Goal: Task Accomplishment & Management: Manage account settings

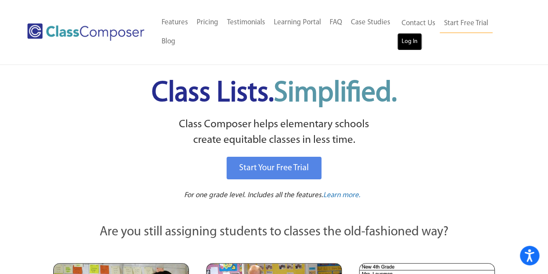
click at [406, 39] on link "Log In" at bounding box center [409, 41] width 25 height 17
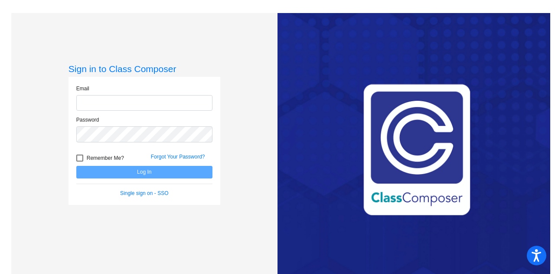
type input "[EMAIL_ADDRESS][DOMAIN_NAME]"
click at [81, 158] on div at bounding box center [79, 157] width 7 height 7
click at [80, 161] on input "Remember Me?" at bounding box center [79, 161] width 0 height 0
checkbox input "true"
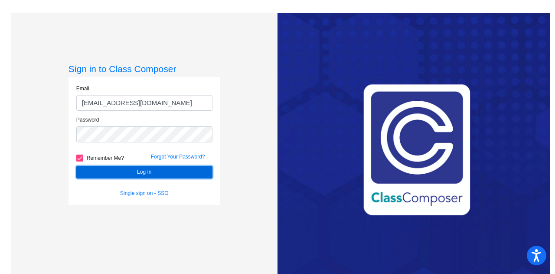
click at [105, 169] on button "Log In" at bounding box center [144, 172] width 136 height 13
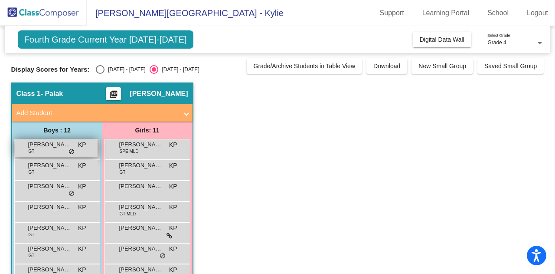
click at [75, 150] on div "Brenden Bolden GT KP lock do_not_disturb_alt" at bounding box center [56, 148] width 83 height 18
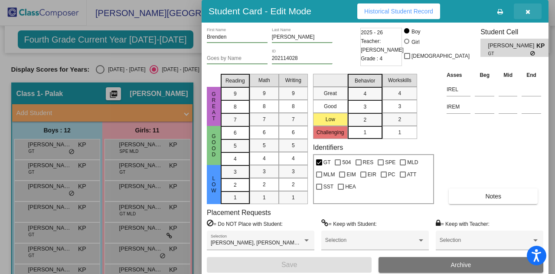
click at [524, 10] on button "button" at bounding box center [528, 11] width 28 height 16
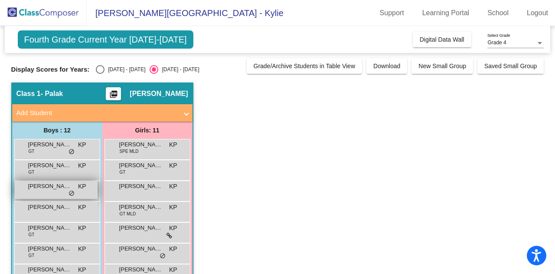
click at [49, 189] on span "Colton Cooper" at bounding box center [49, 186] width 43 height 9
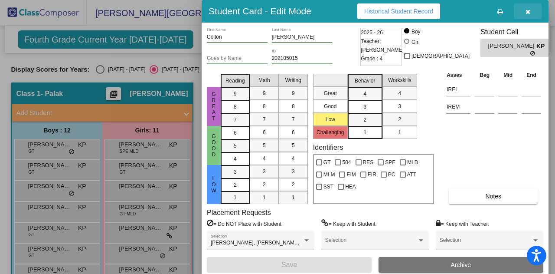
click at [530, 11] on icon "button" at bounding box center [527, 12] width 5 height 6
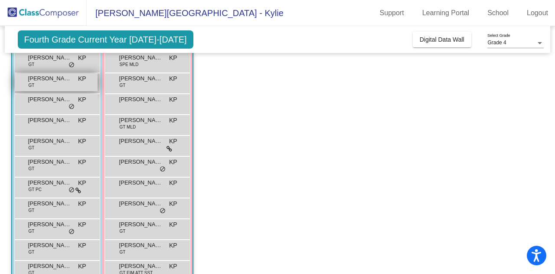
scroll to position [128, 0]
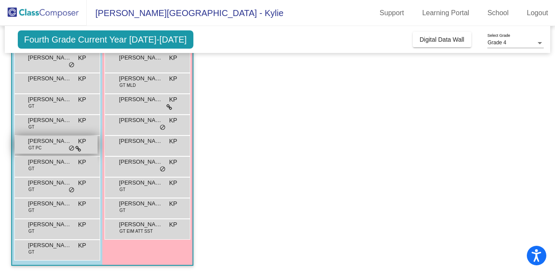
click at [66, 145] on div "Julian Laguardia GT PC KP lock do_not_disturb_alt" at bounding box center [56, 145] width 83 height 18
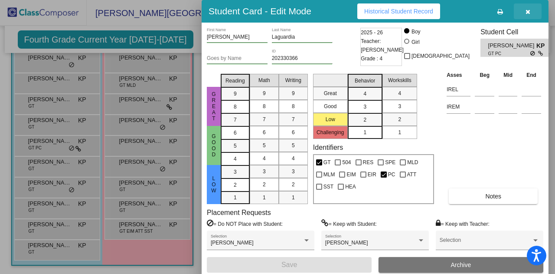
click at [530, 11] on icon "button" at bounding box center [527, 12] width 5 height 6
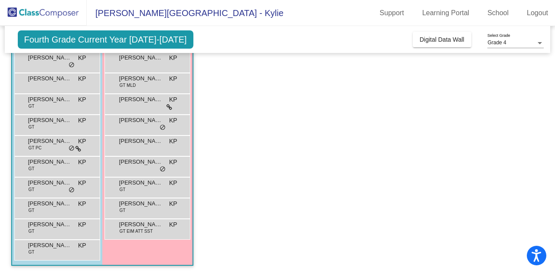
scroll to position [0, 0]
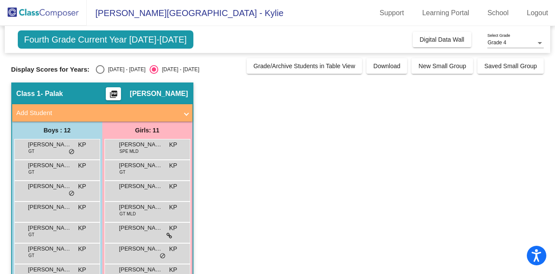
click at [103, 67] on div "Select an option" at bounding box center [100, 69] width 9 height 9
click at [100, 74] on input "2024 - 2025" at bounding box center [100, 74] width 0 height 0
radio input "true"
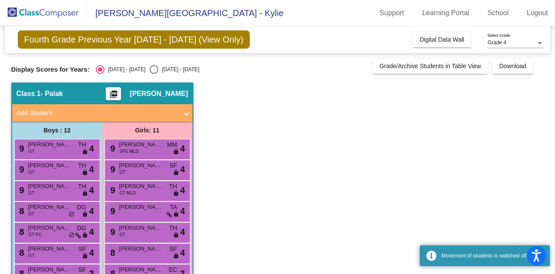
scroll to position [128, 0]
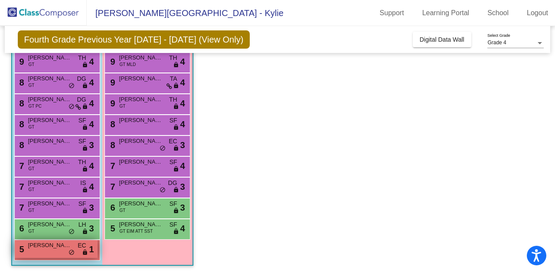
click at [64, 245] on span "Colton Cooper" at bounding box center [49, 245] width 43 height 9
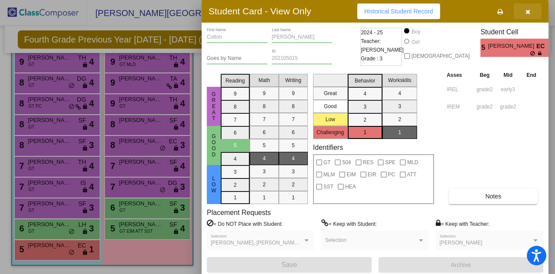
click at [525, 12] on icon "button" at bounding box center [527, 12] width 5 height 6
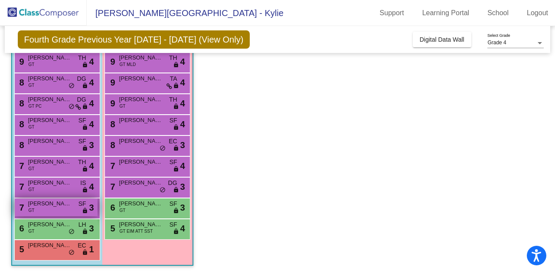
click at [56, 205] on span "Joseph Ilnytskyy" at bounding box center [49, 203] width 43 height 9
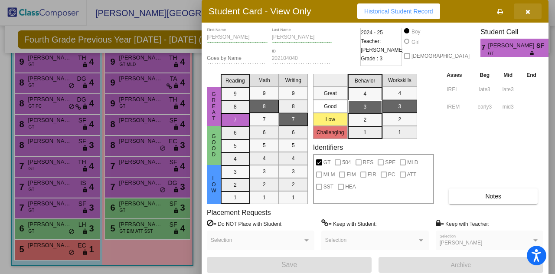
click at [524, 10] on button "button" at bounding box center [528, 11] width 28 height 16
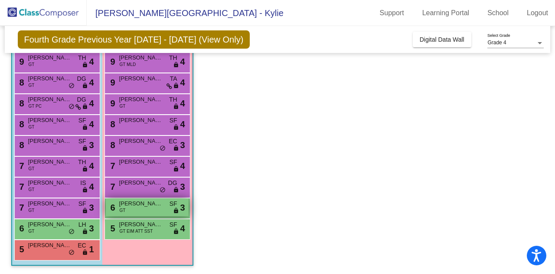
click at [128, 208] on div "6 Violet Poisson GT SF lock do_not_disturb_alt 3" at bounding box center [147, 207] width 83 height 18
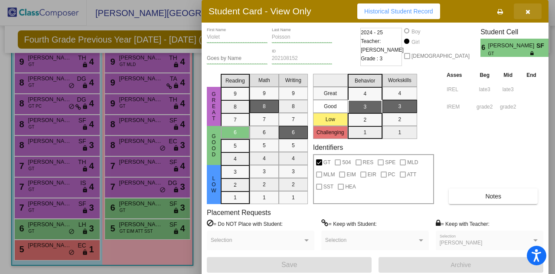
click at [524, 16] on button "button" at bounding box center [528, 11] width 28 height 16
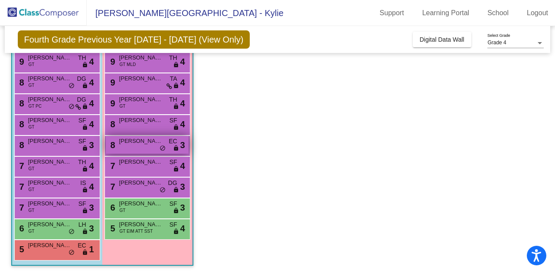
click at [137, 144] on span "Sullivan Udolph" at bounding box center [140, 141] width 43 height 9
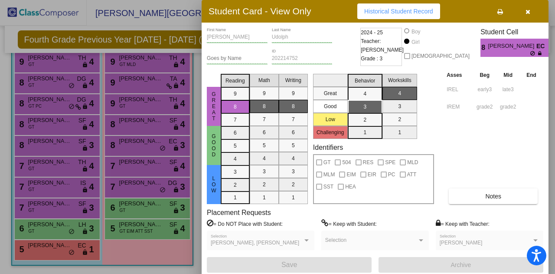
click at [526, 14] on icon "button" at bounding box center [527, 12] width 5 height 6
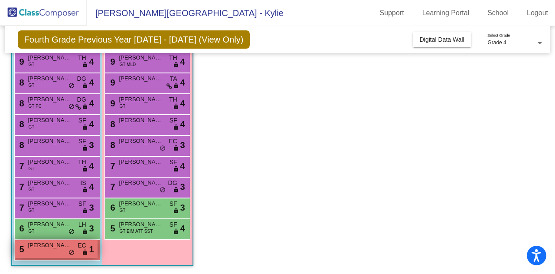
click at [60, 248] on span "Colton Cooper" at bounding box center [49, 245] width 43 height 9
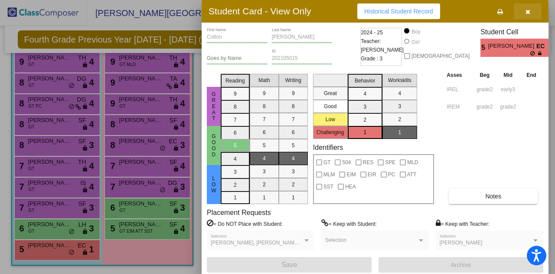
click at [526, 10] on icon "button" at bounding box center [527, 12] width 5 height 6
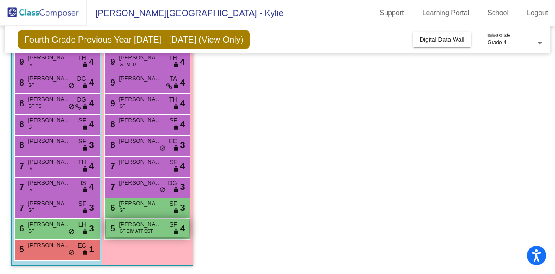
click at [115, 226] on div "5 Zoey Harris GT EIM ATT SST SF lock do_not_disturb_alt 4" at bounding box center [147, 228] width 83 height 18
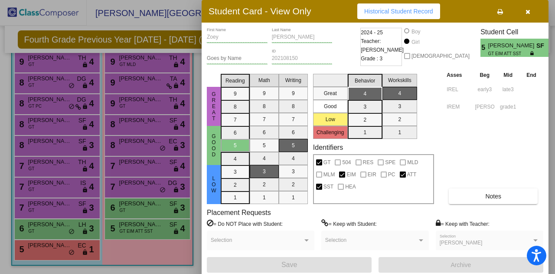
click at [528, 11] on icon "button" at bounding box center [527, 12] width 5 height 6
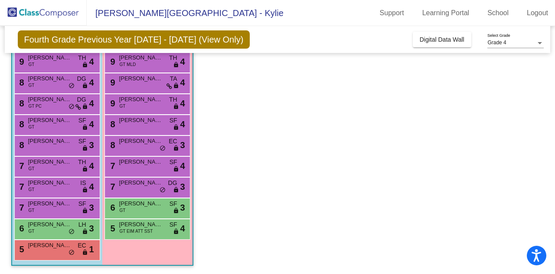
scroll to position [0, 0]
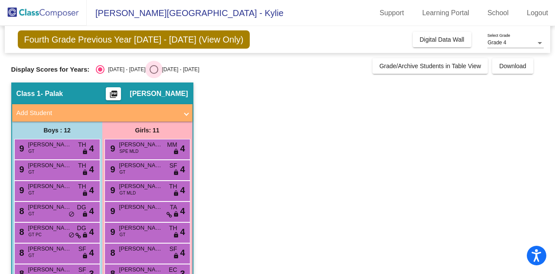
click at [150, 71] on div "Select an option" at bounding box center [154, 69] width 9 height 9
click at [153, 74] on input "2025 - 2026" at bounding box center [153, 74] width 0 height 0
radio input "true"
